Goal: Task Accomplishment & Management: Manage account settings

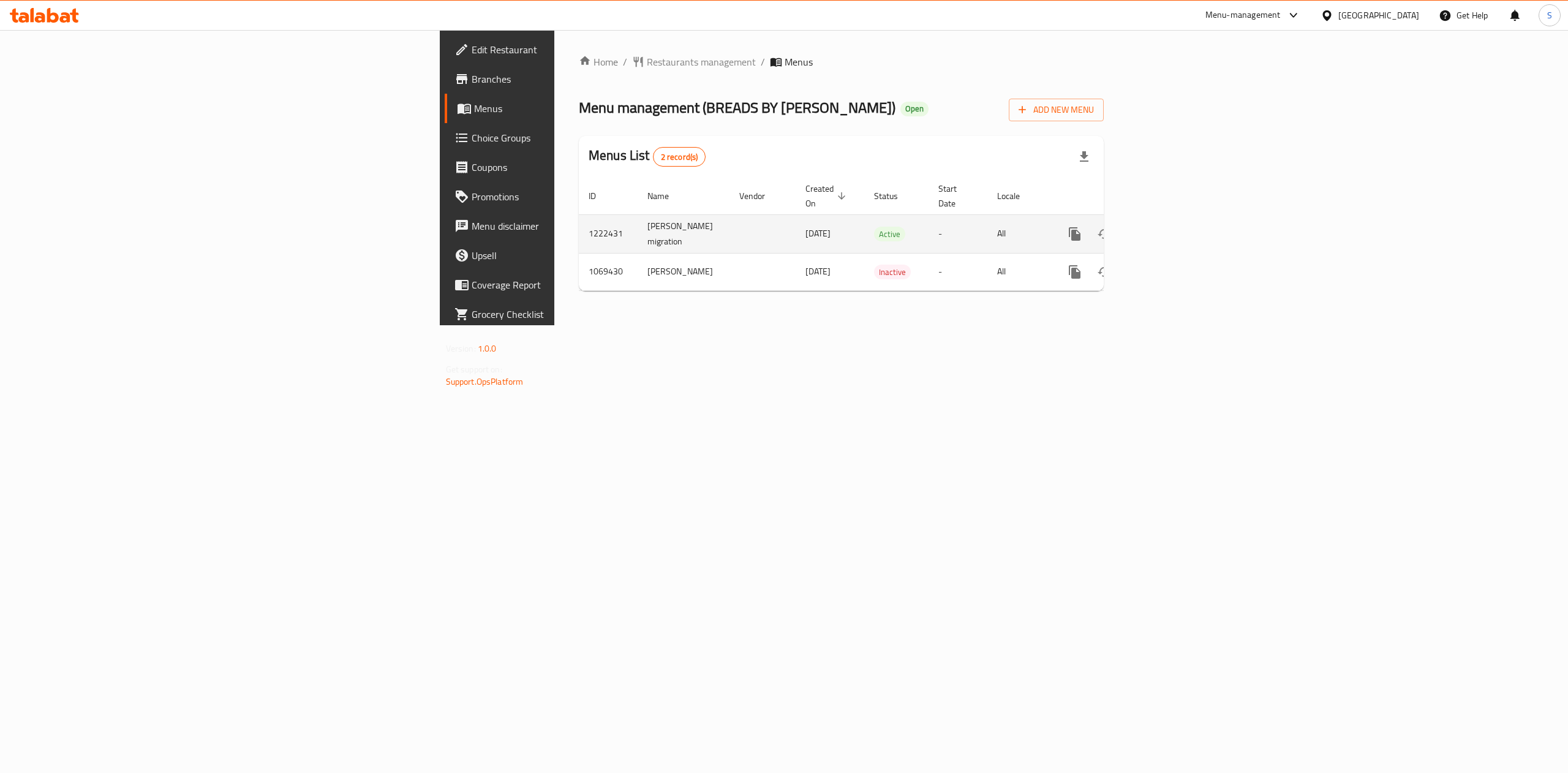
click at [1178, 219] on link "enhanced table" at bounding box center [1163, 234] width 29 height 29
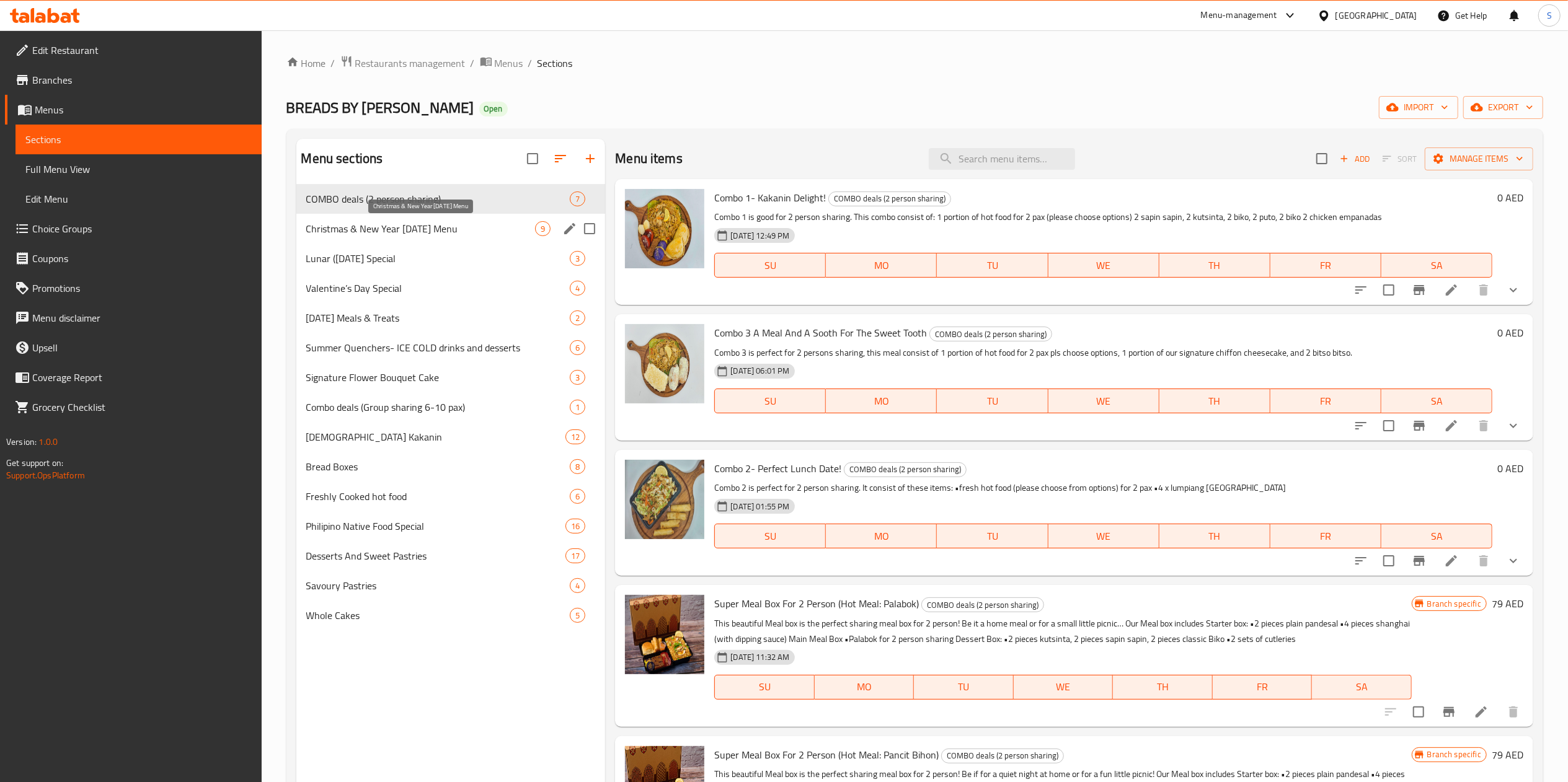
click at [377, 235] on span "Christmas & New Year [DATE] Menu" at bounding box center [421, 228] width 230 height 15
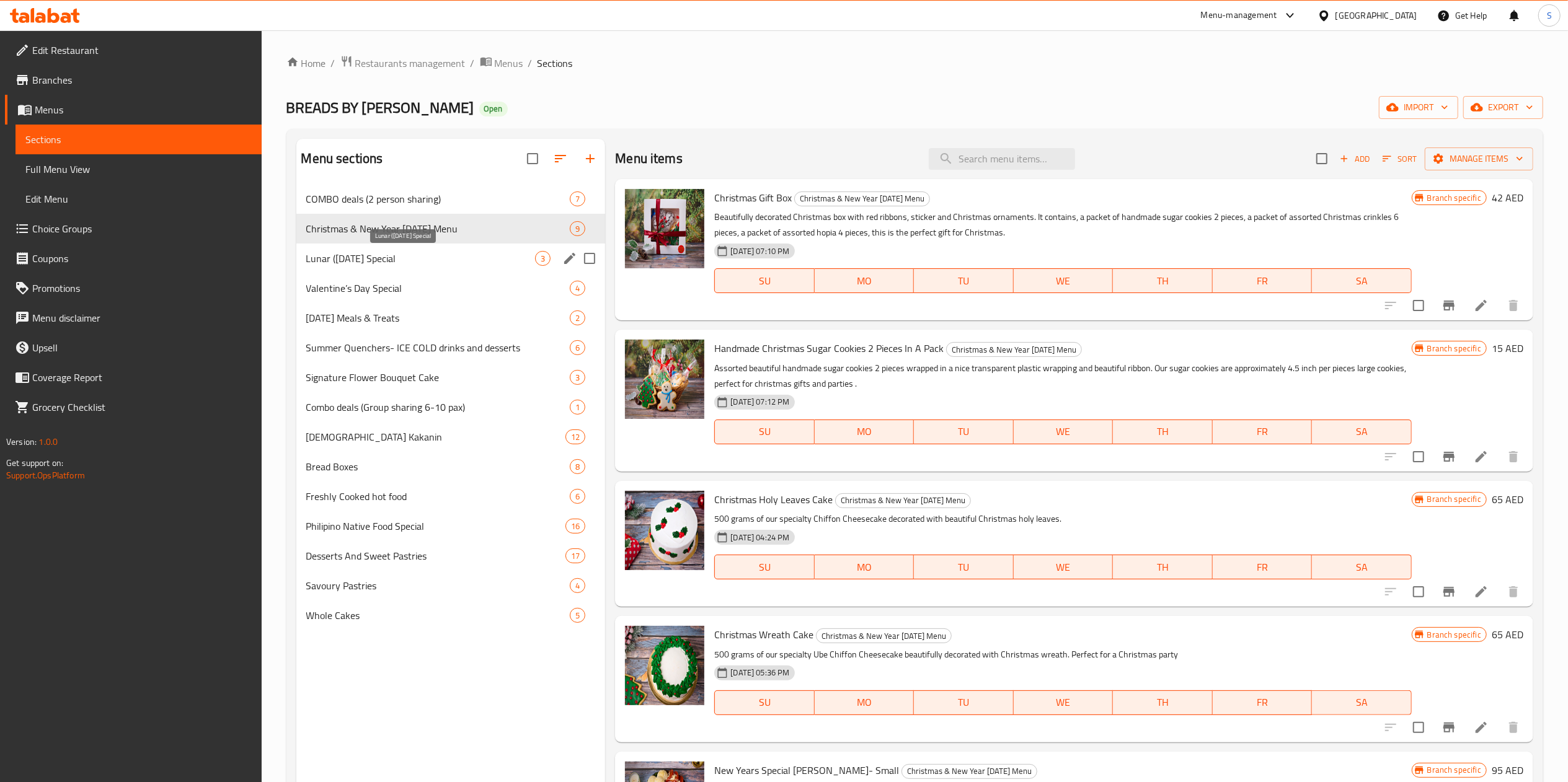
click at [380, 258] on span "Lunar ([DATE] Special" at bounding box center [421, 258] width 230 height 15
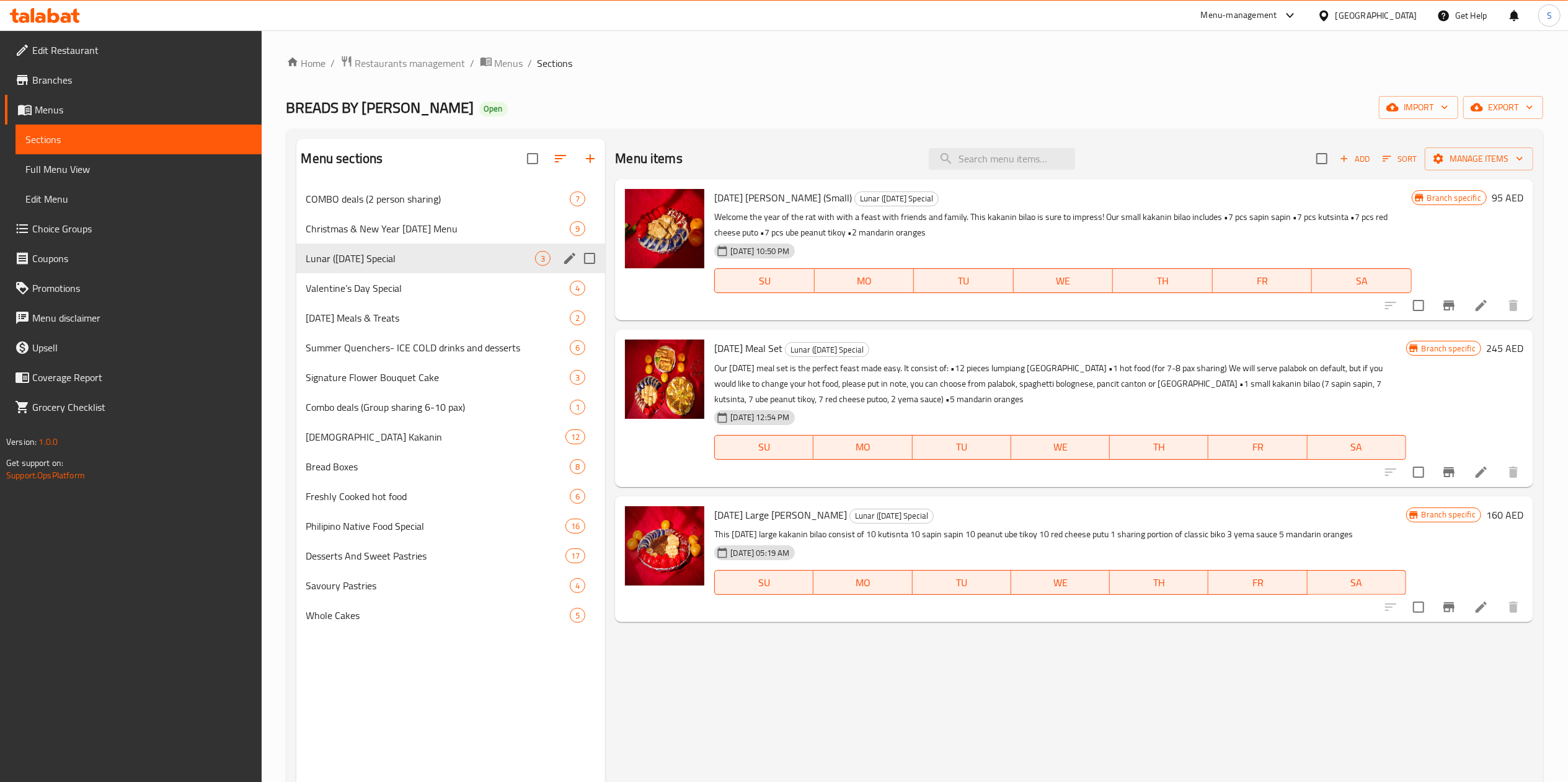
click at [594, 254] on input "Menu sections" at bounding box center [590, 258] width 26 height 26
click at [560, 157] on icon "button" at bounding box center [560, 158] width 15 height 15
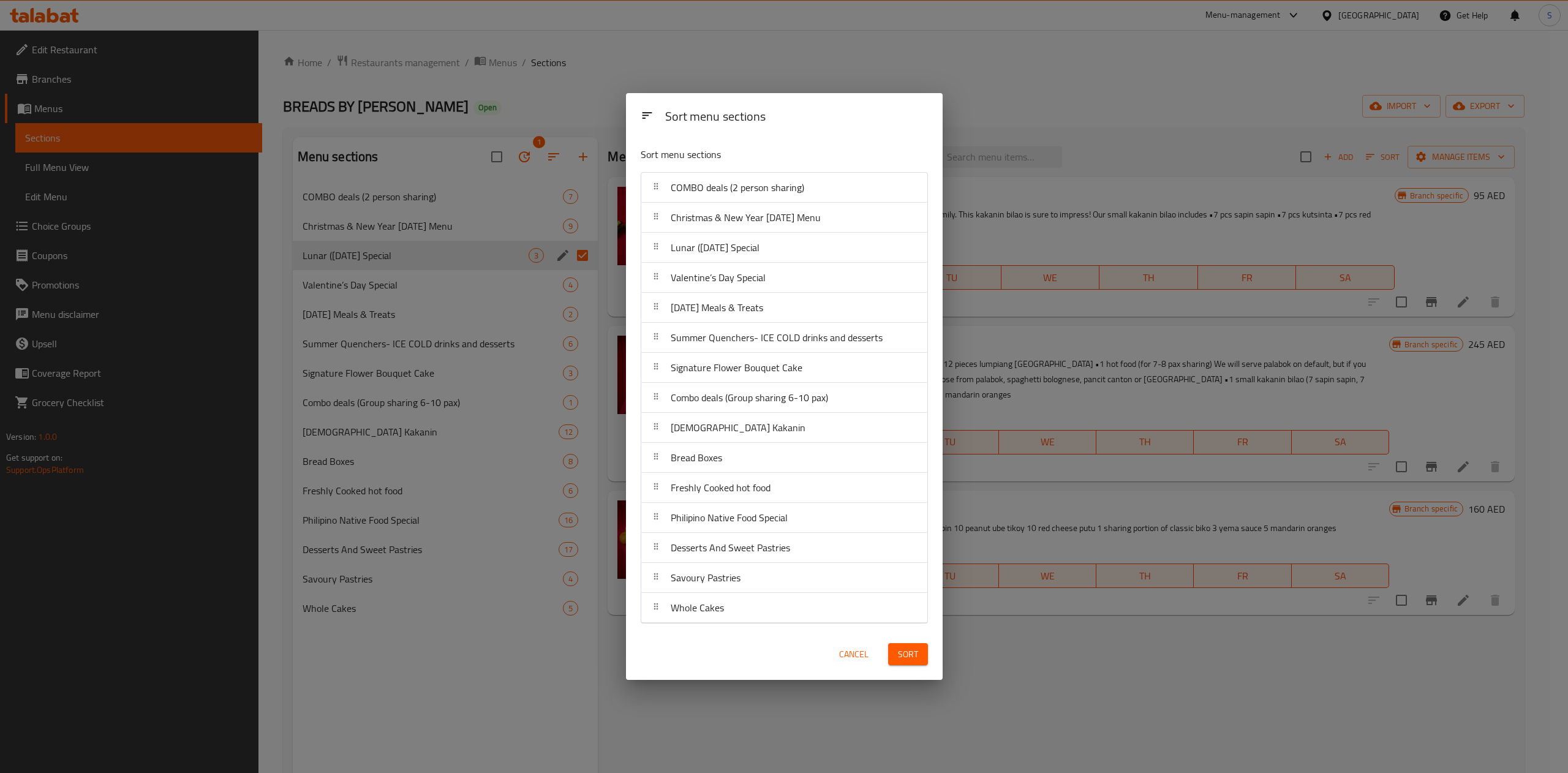
click at [554, 122] on div "Sort menu sections Sort menu sections COMBO deals (2 person sharing) Christmas …" at bounding box center [784, 386] width 1568 height 773
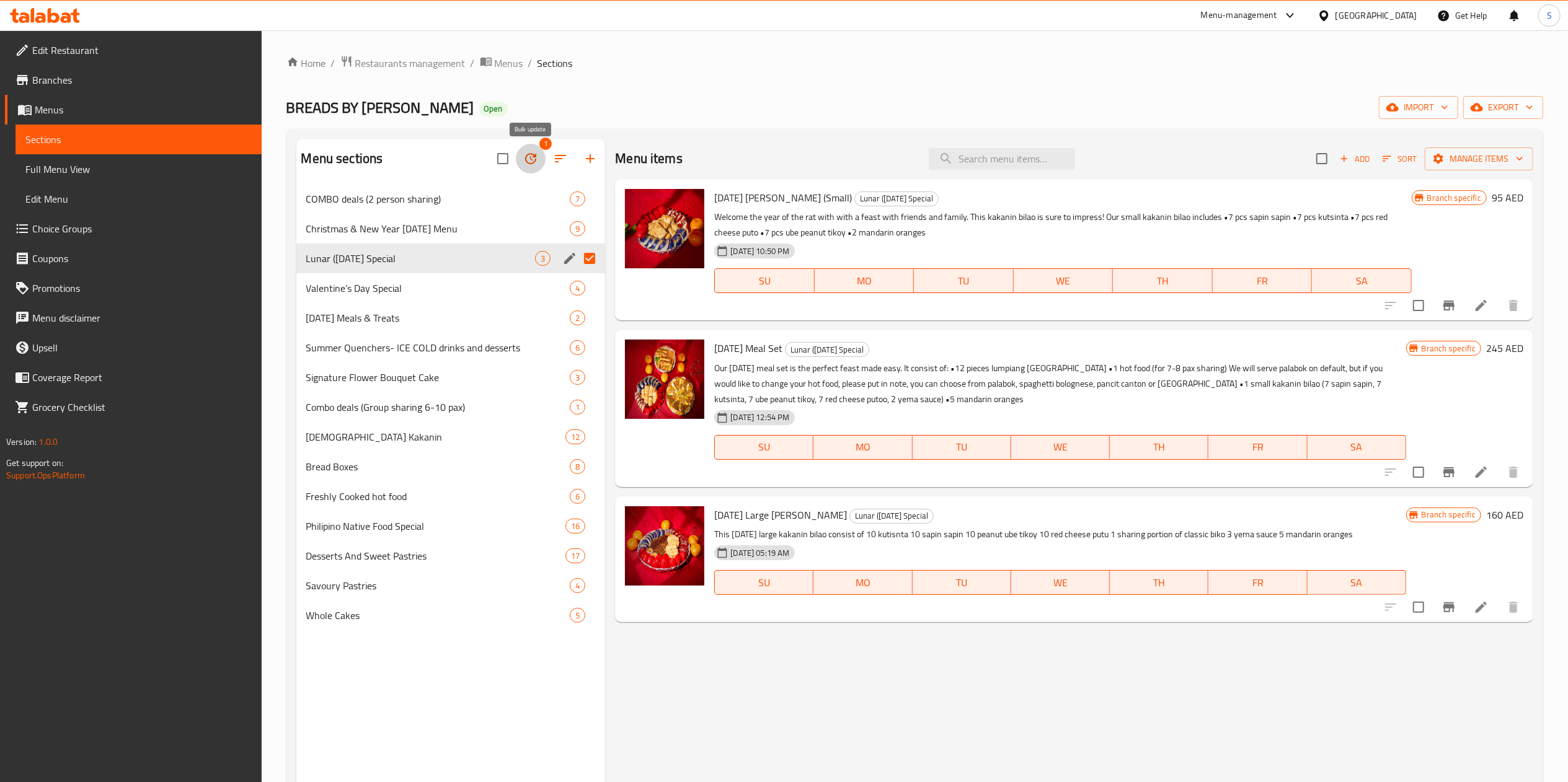
click at [532, 154] on icon "button" at bounding box center [530, 158] width 15 height 15
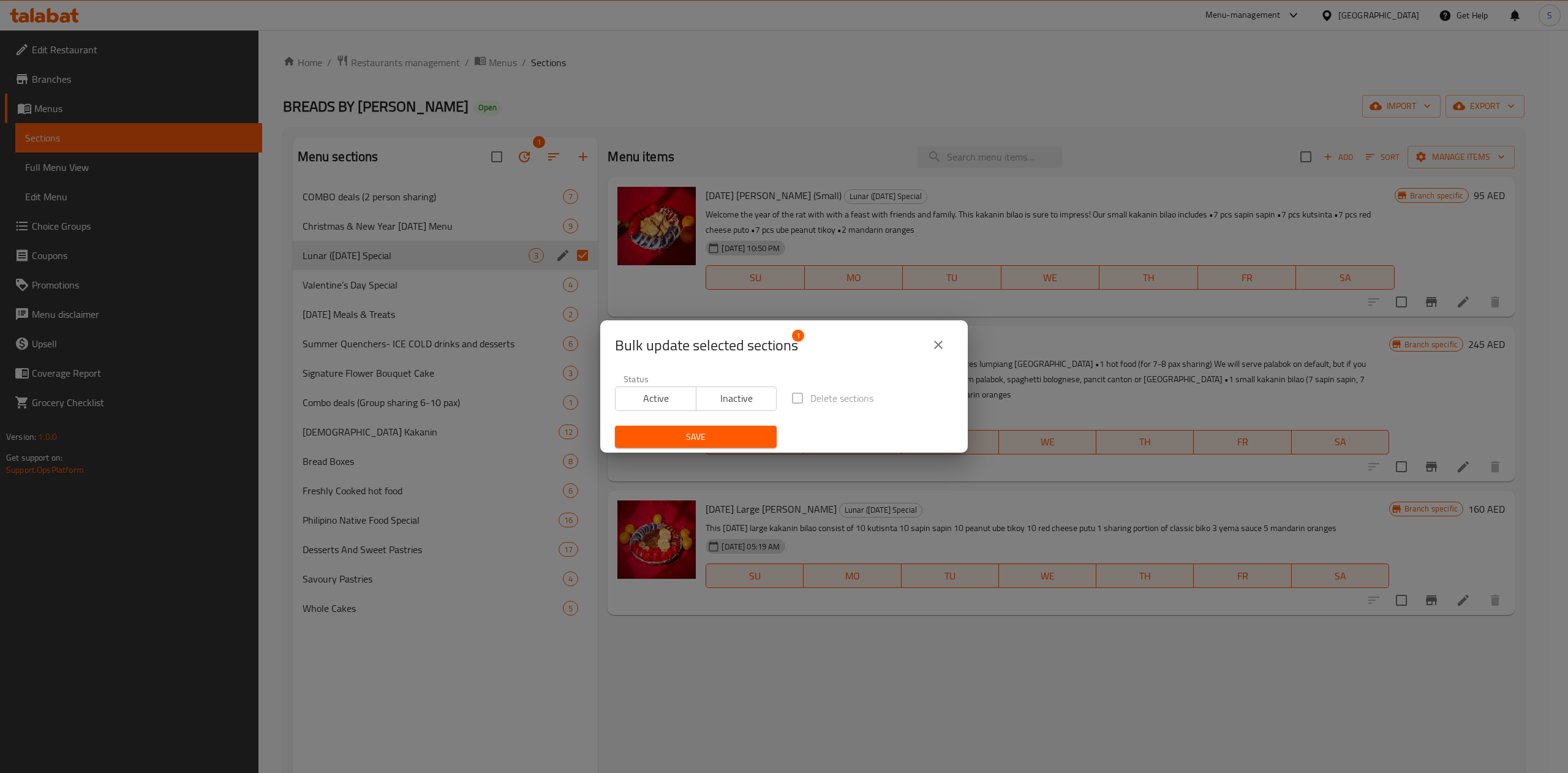
click at [613, 87] on div "Bulk update selected sections 1 Status Active Inactive Delete sections Save" at bounding box center [784, 386] width 1568 height 773
click at [937, 340] on icon "close" at bounding box center [938, 344] width 15 height 15
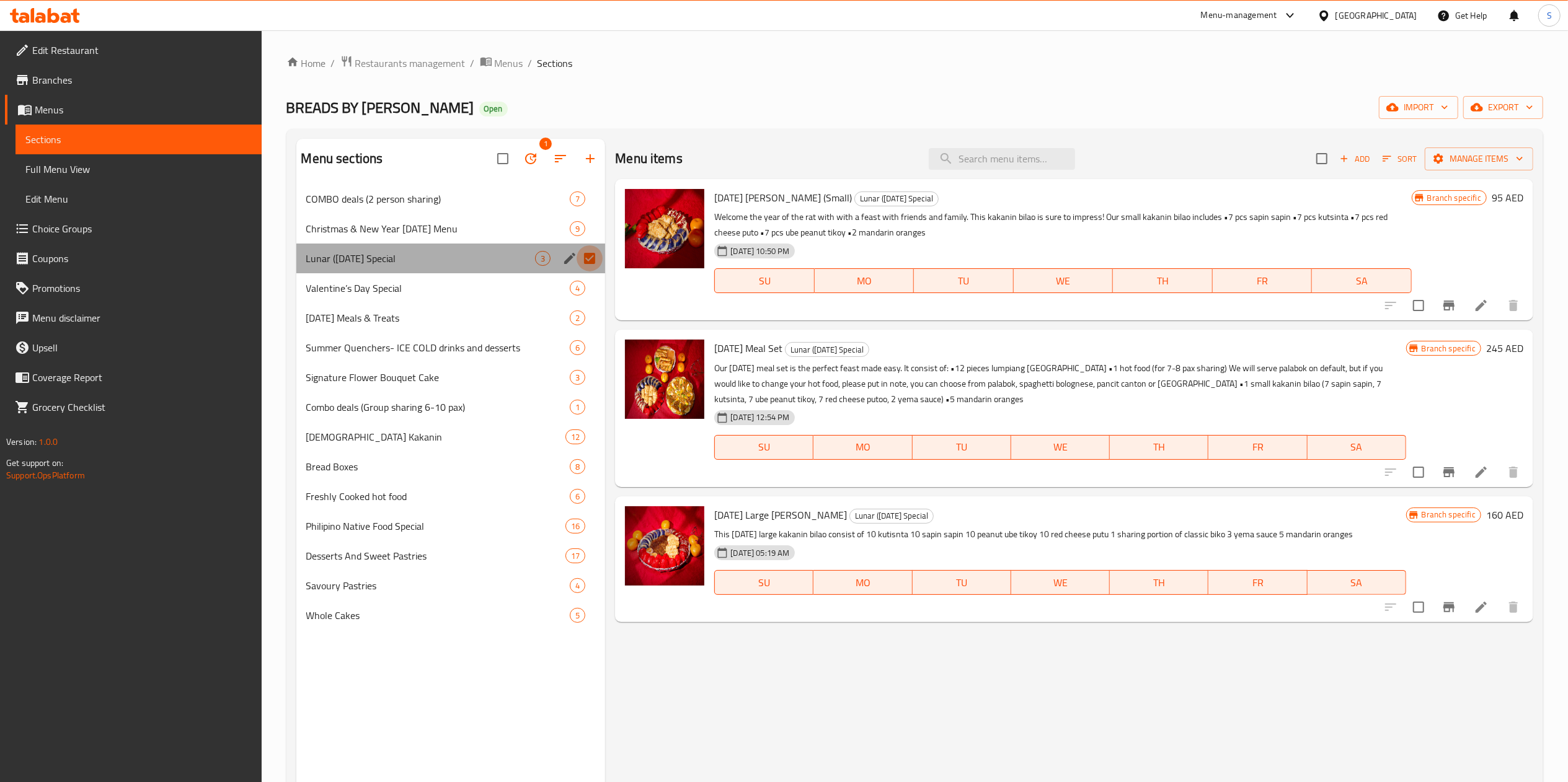
click at [591, 249] on input "Menu sections" at bounding box center [590, 258] width 26 height 26
checkbox input "false"
click at [470, 428] on div "[DEMOGRAPHIC_DATA] Kakanin 12" at bounding box center [451, 437] width 310 height 29
